Goal: Book appointment/travel/reservation

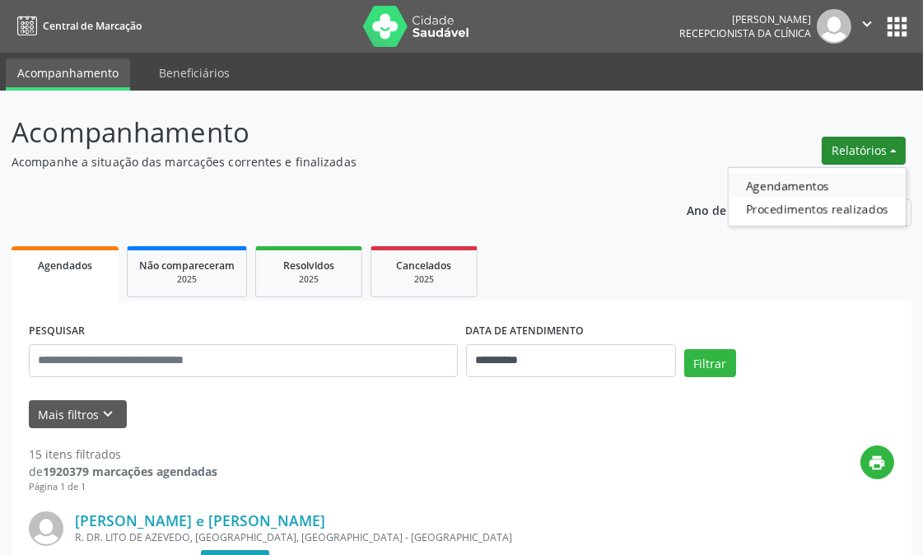
click at [822, 188] on link "Agendamentos" at bounding box center [817, 185] width 177 height 23
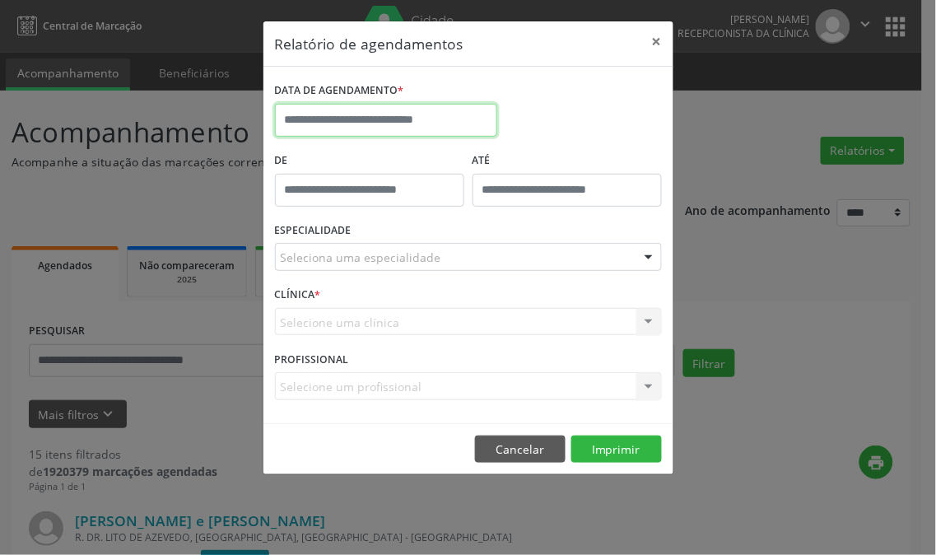
click at [412, 112] on input "text" at bounding box center [386, 120] width 222 height 33
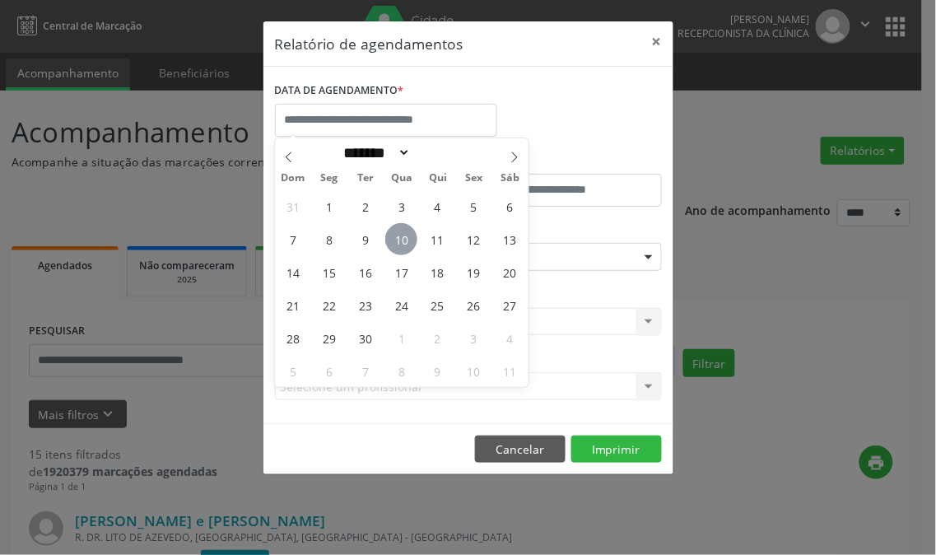
click at [412, 237] on span "10" at bounding box center [401, 239] width 32 height 32
type input "**********"
click at [412, 237] on span "10" at bounding box center [401, 239] width 32 height 32
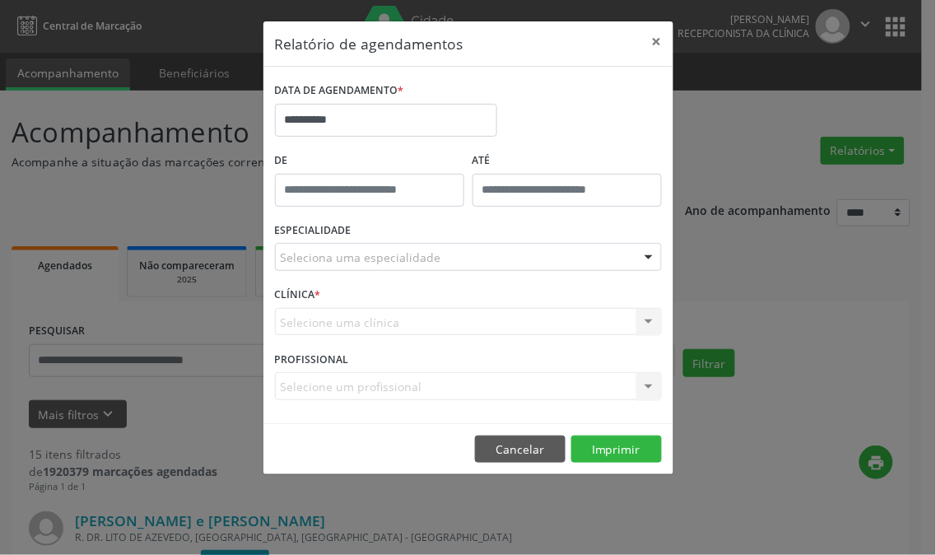
click at [412, 242] on div "ESPECIALIDADE Seleciona uma especialidade Todas as especialidades Alergologia A…" at bounding box center [468, 250] width 395 height 64
drag, startPoint x: 398, startPoint y: 289, endPoint x: 395, endPoint y: 258, distance: 31.4
click at [397, 284] on div "CLÍNICA * Selecione uma clínica Nenhum resultado encontrado para: " " Não há ne…" at bounding box center [468, 314] width 395 height 64
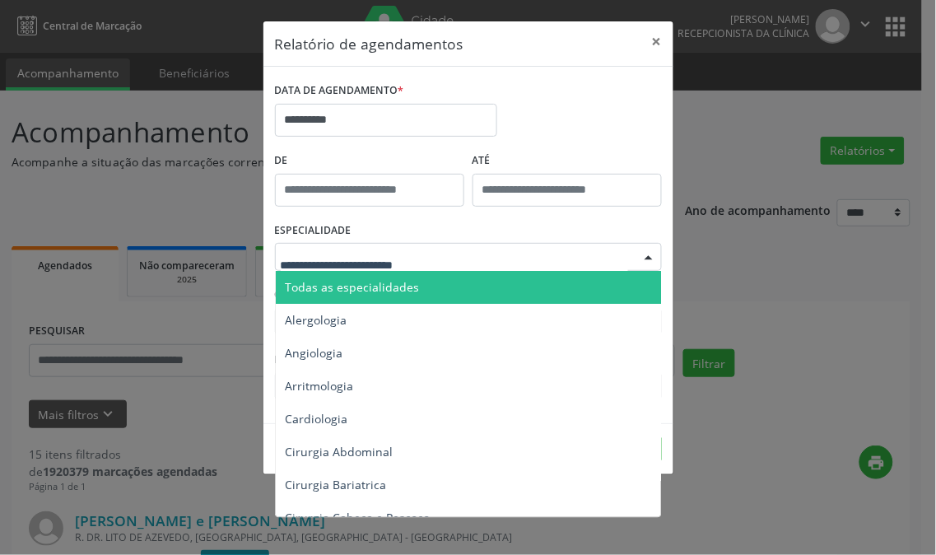
click at [363, 288] on span "Todas as especialidades" at bounding box center [353, 287] width 134 height 16
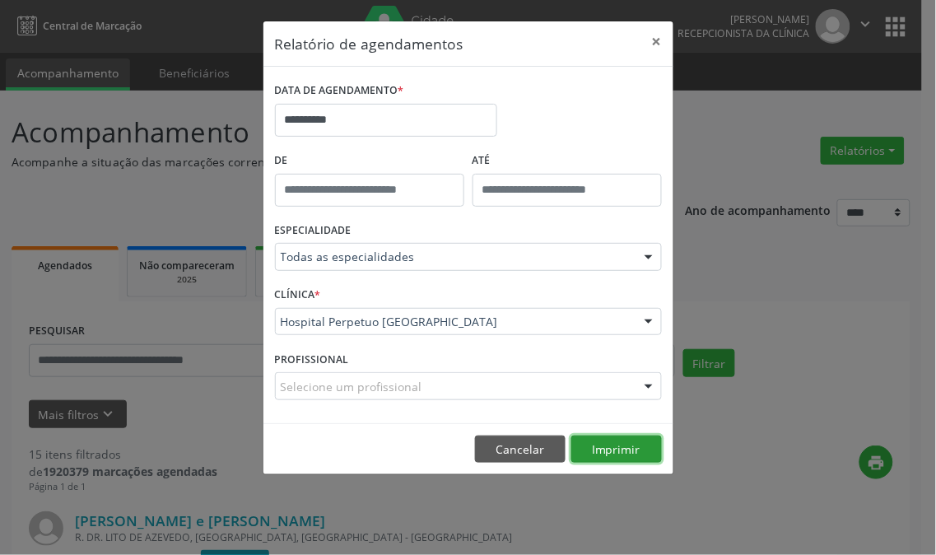
click at [620, 450] on button "Imprimir" at bounding box center [616, 450] width 91 height 28
